Goal: Information Seeking & Learning: Learn about a topic

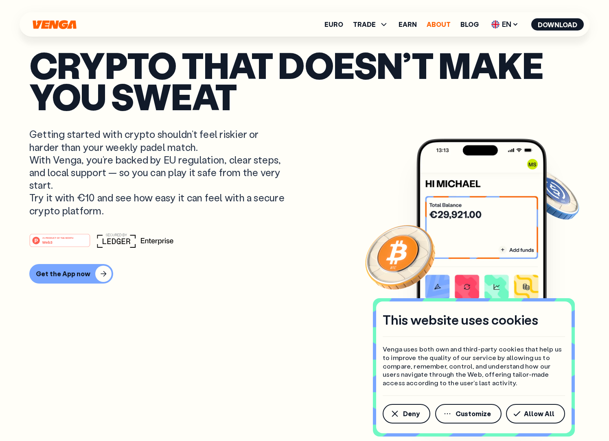
click at [443, 26] on link "About" at bounding box center [438, 24] width 24 height 7
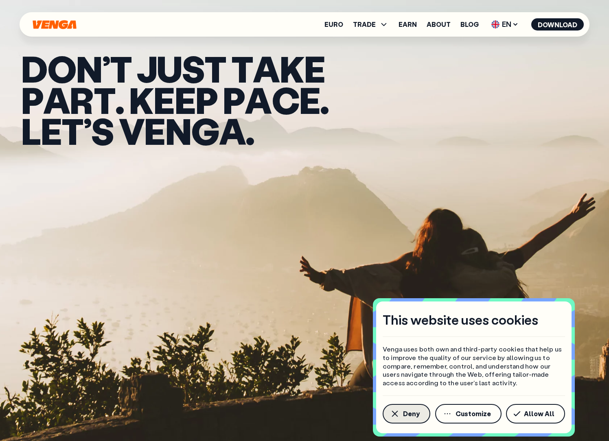
click at [406, 418] on button "Deny" at bounding box center [406, 414] width 48 height 20
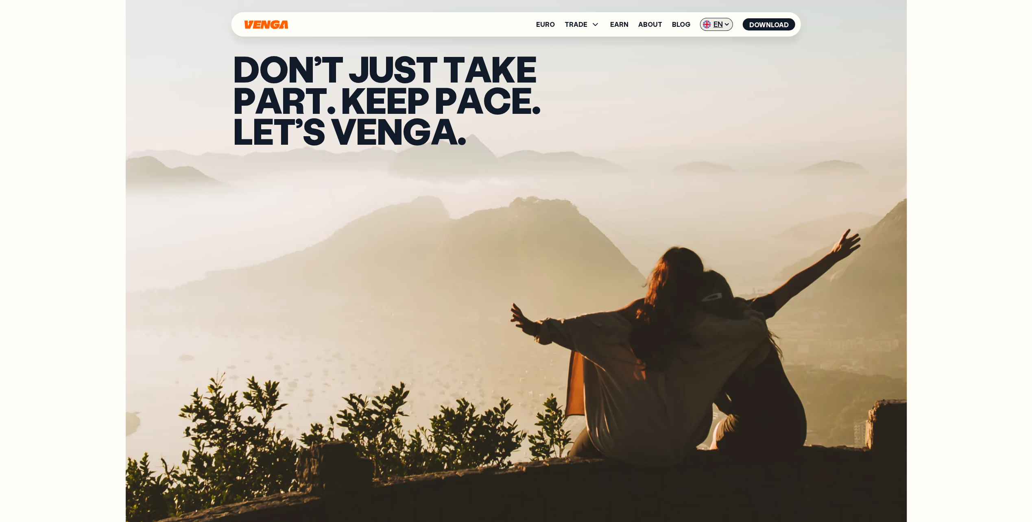
click at [608, 26] on icon at bounding box center [727, 24] width 7 height 7
click at [608, 25] on link "About" at bounding box center [650, 24] width 24 height 7
click at [596, 26] on icon at bounding box center [596, 25] width 10 height 10
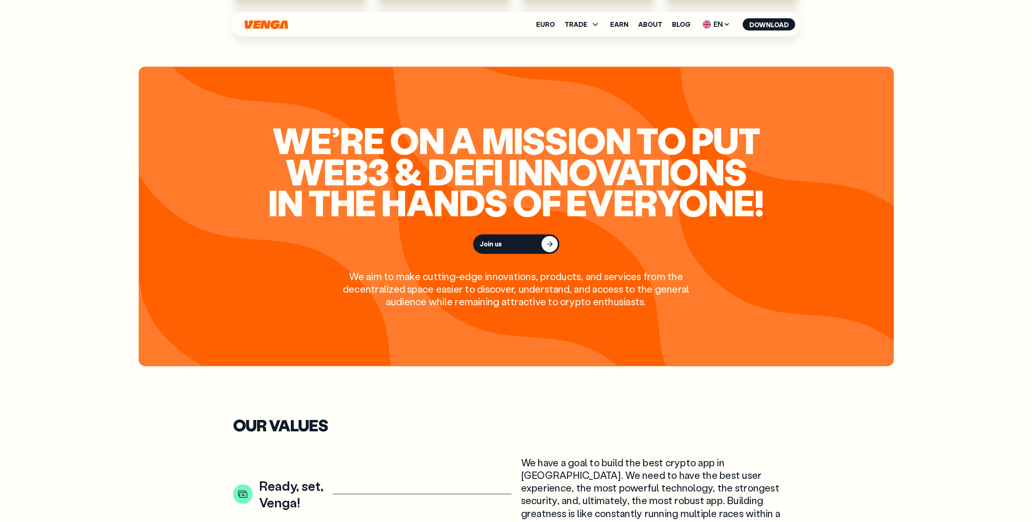
scroll to position [976, 0]
